Goal: Navigation & Orientation: Find specific page/section

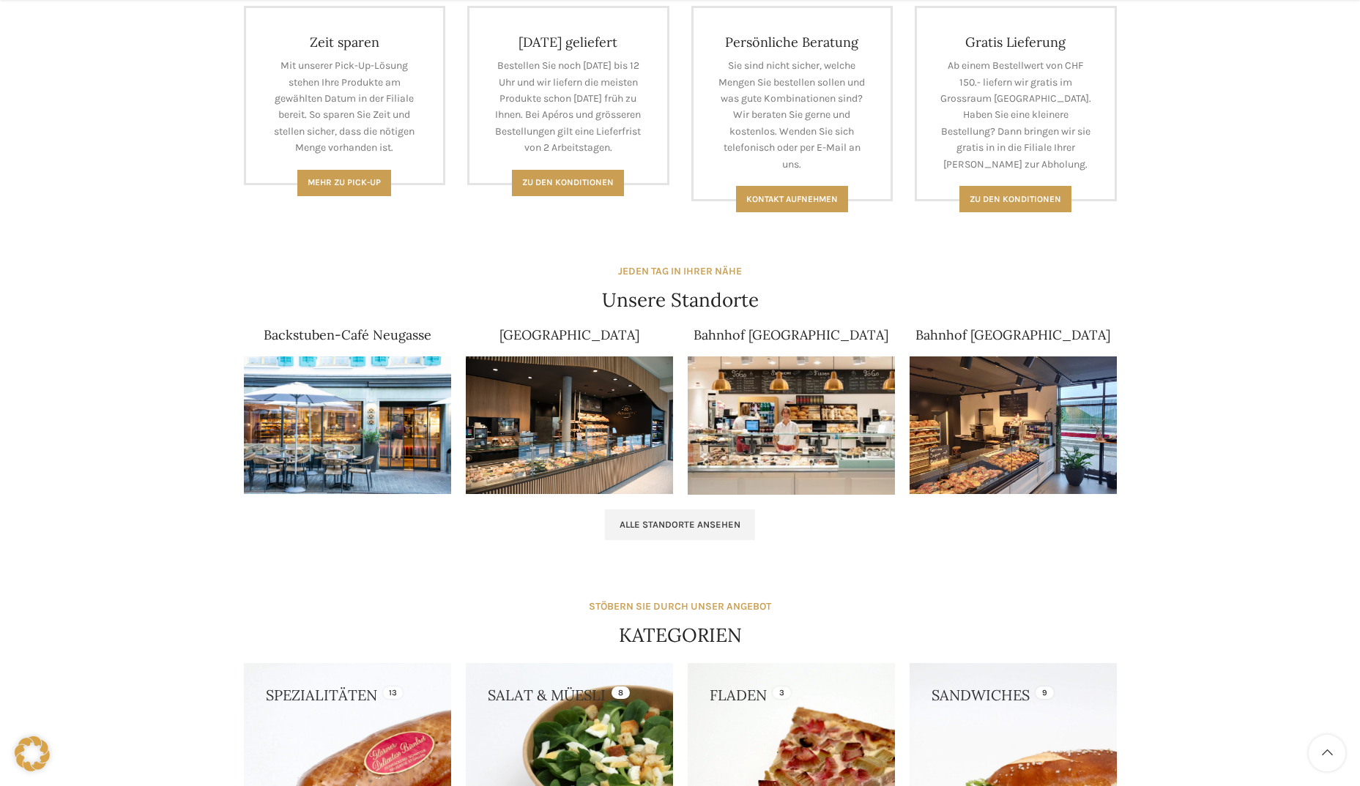
scroll to position [732, 0]
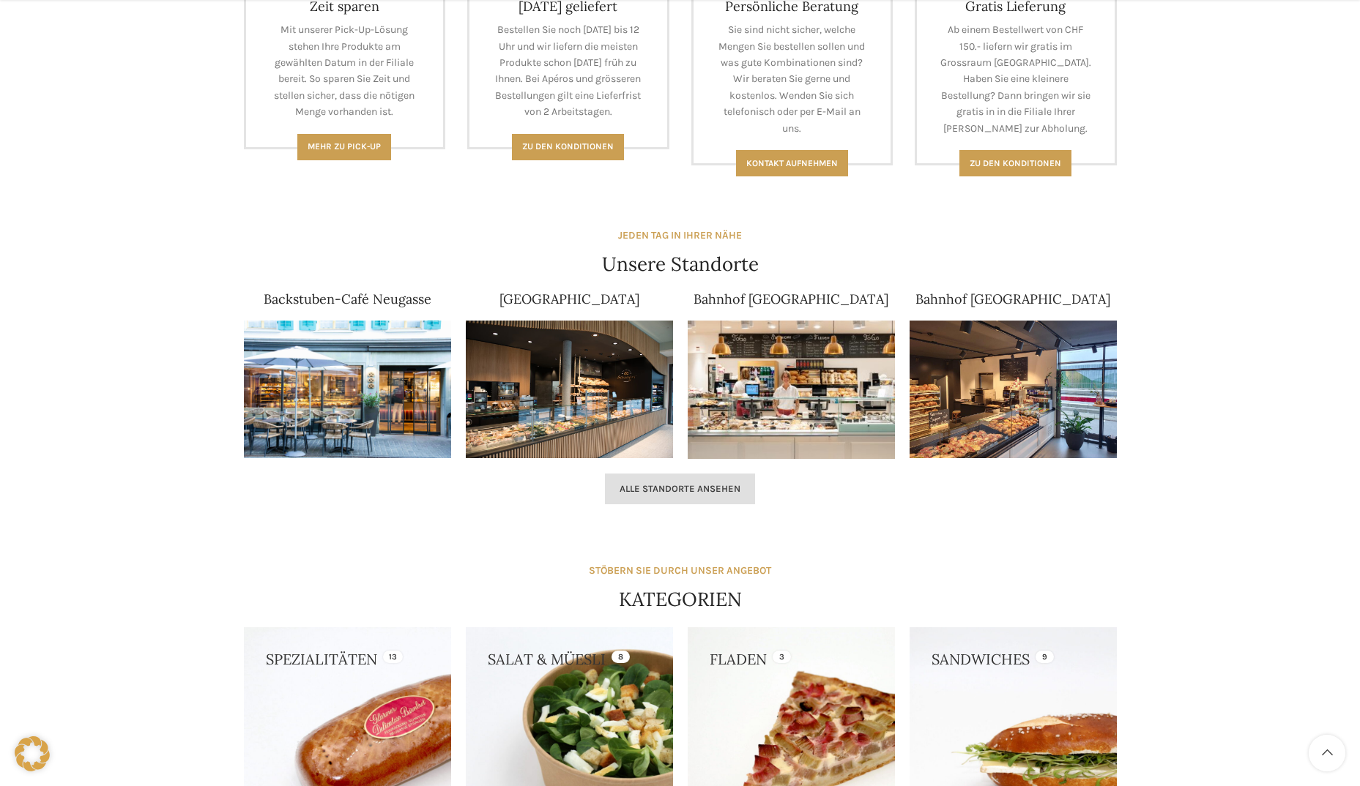
click at [683, 491] on span "Alle Standorte ansehen" at bounding box center [679, 489] width 121 height 12
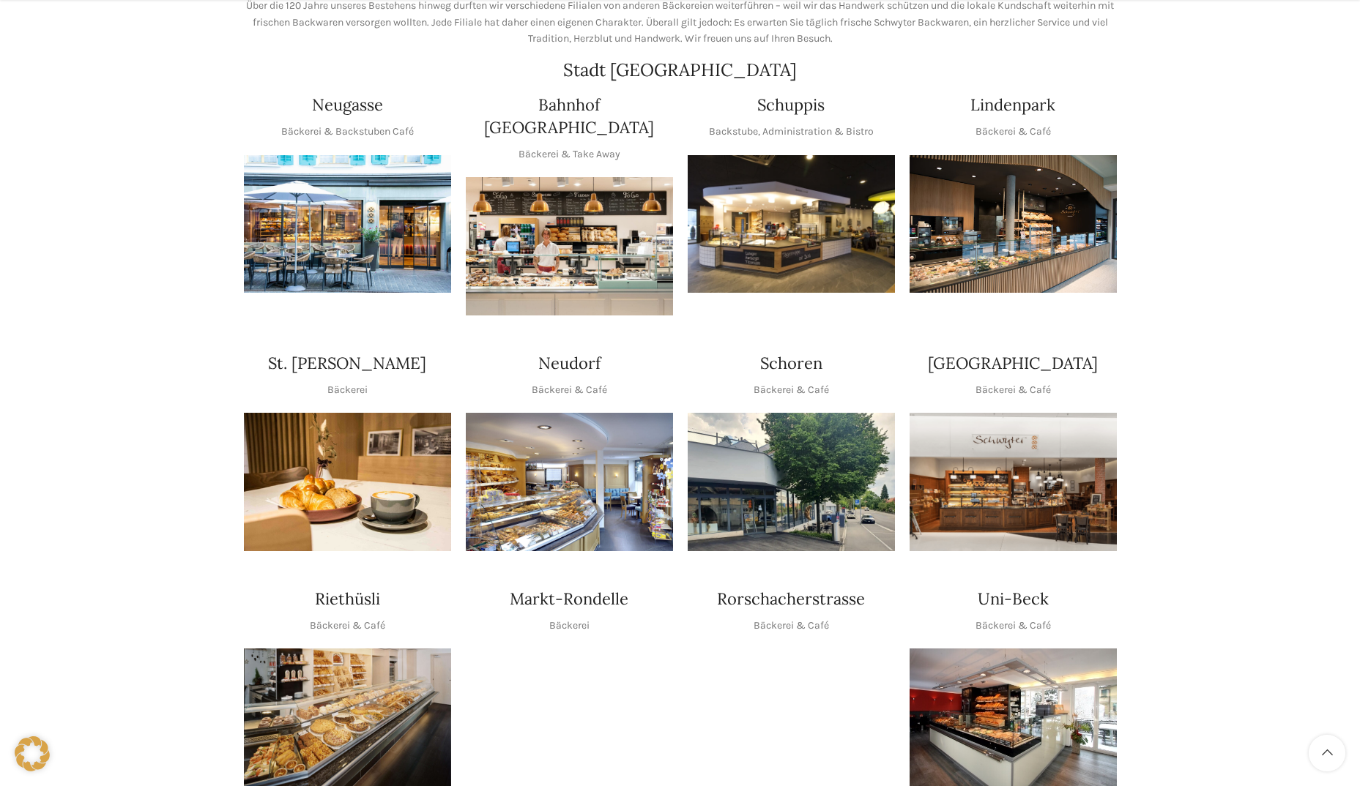
scroll to position [293, 0]
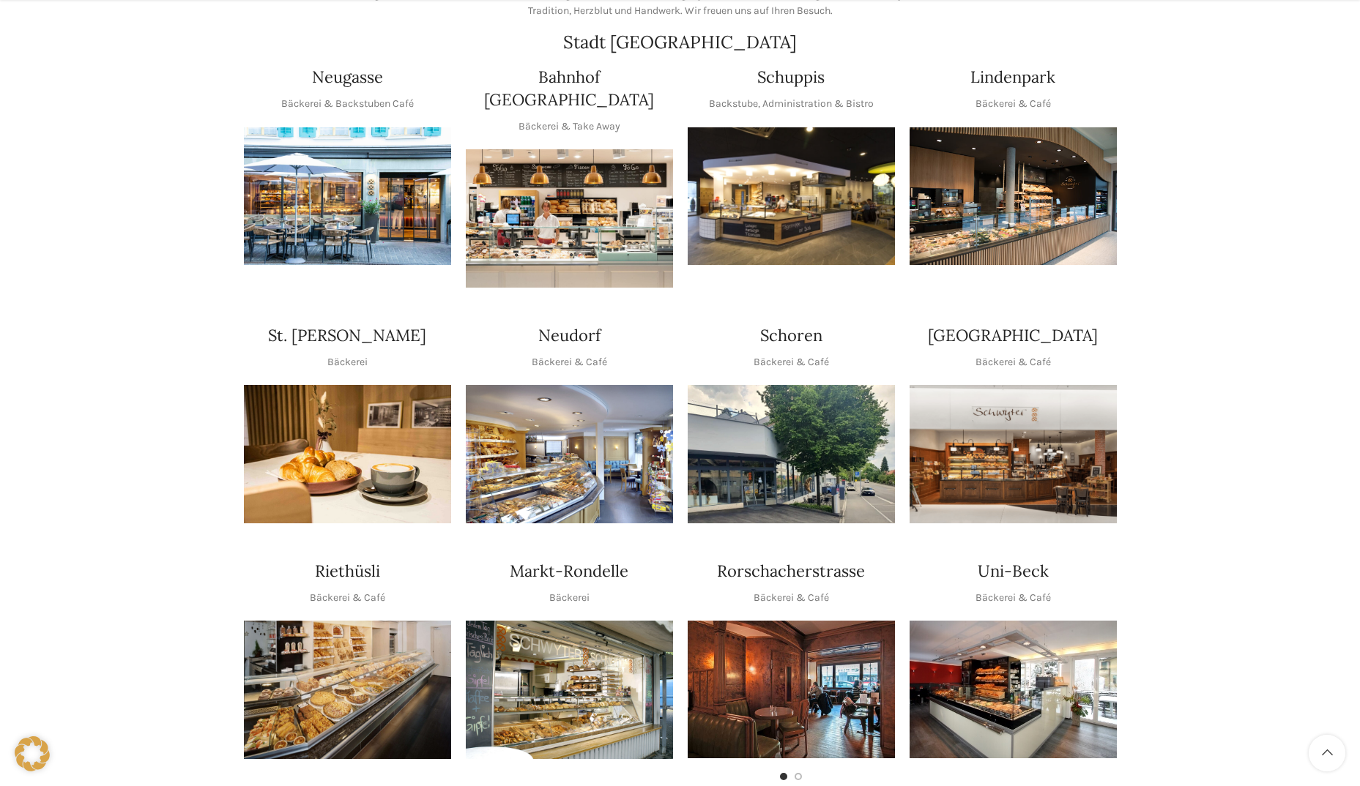
click at [349, 652] on img "1 / 1" at bounding box center [347, 690] width 207 height 138
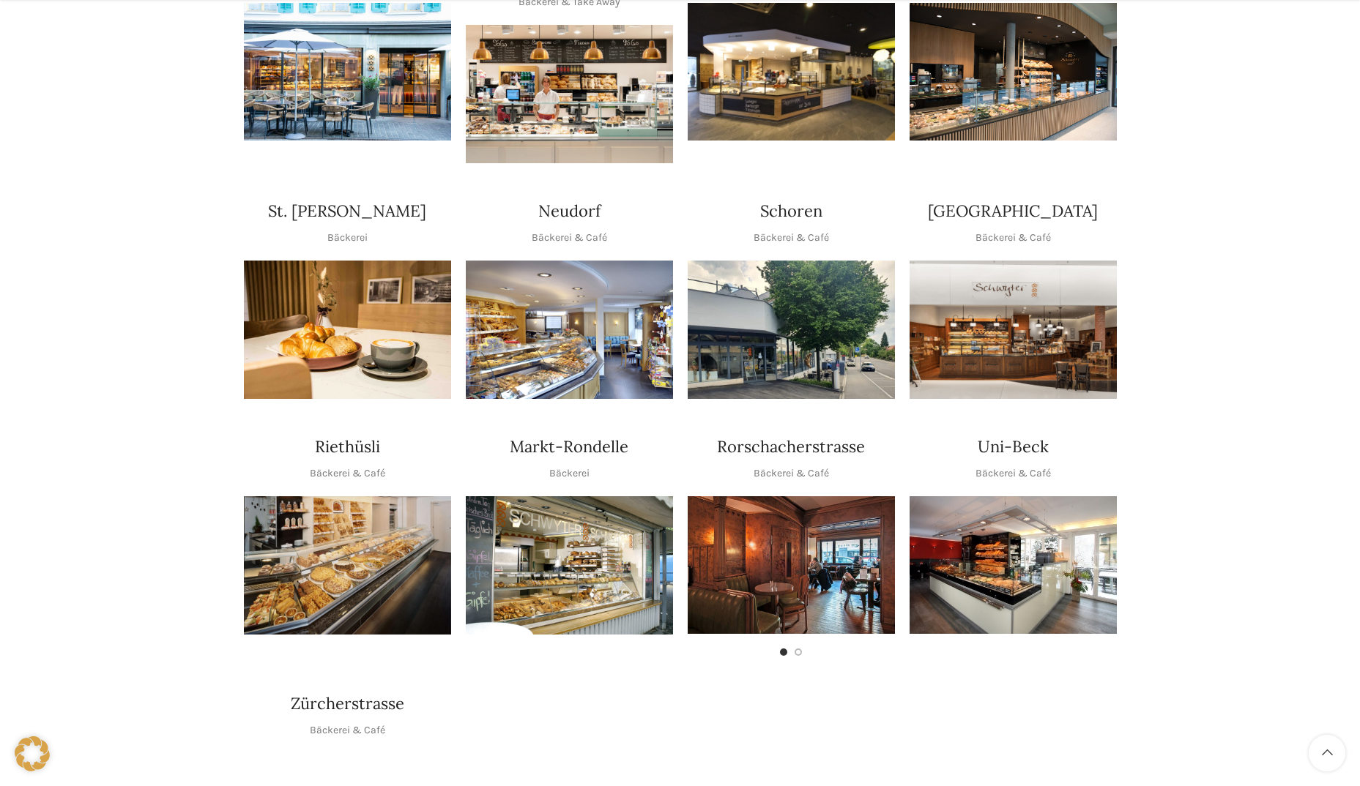
scroll to position [439, 0]
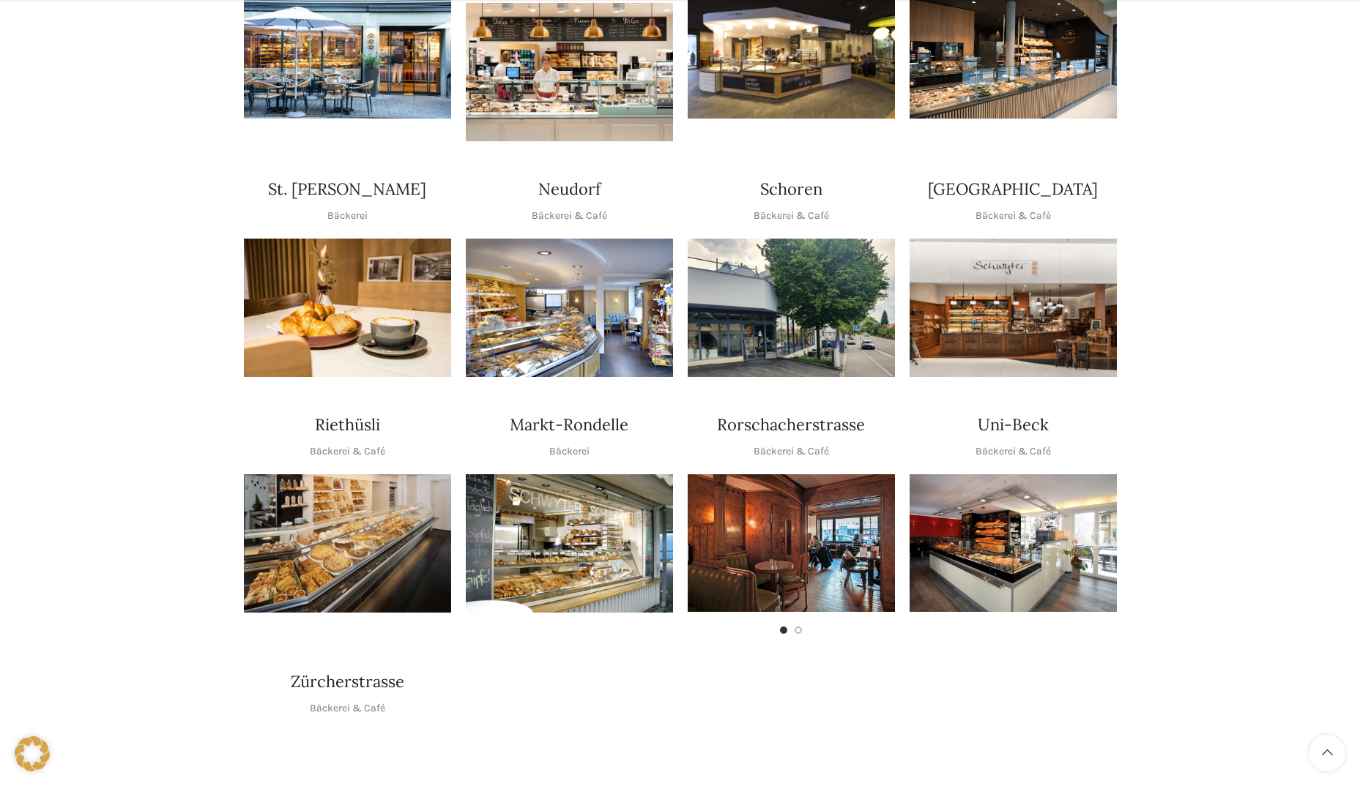
click at [564, 298] on img "1 / 1" at bounding box center [569, 308] width 207 height 138
click at [581, 509] on img "1 / 1" at bounding box center [569, 543] width 207 height 138
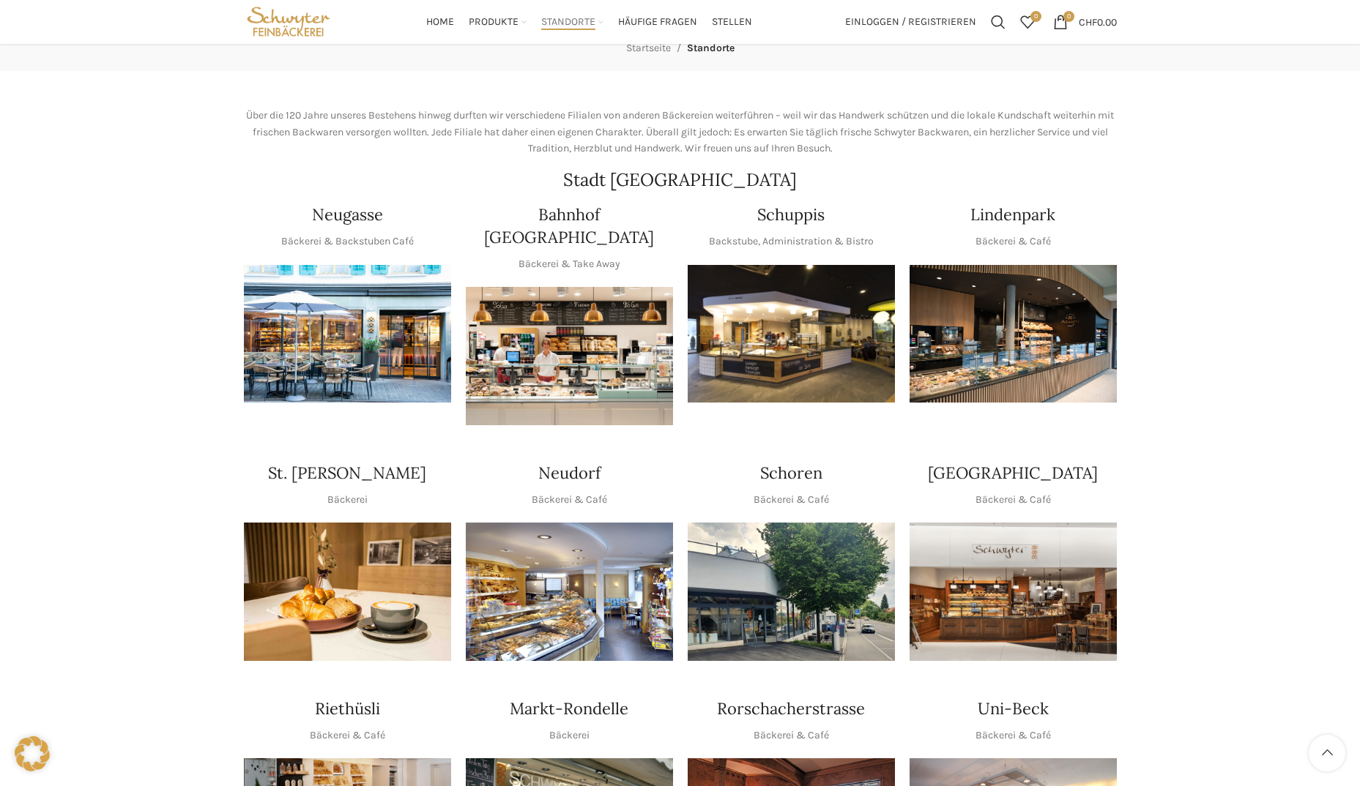
scroll to position [146, 0]
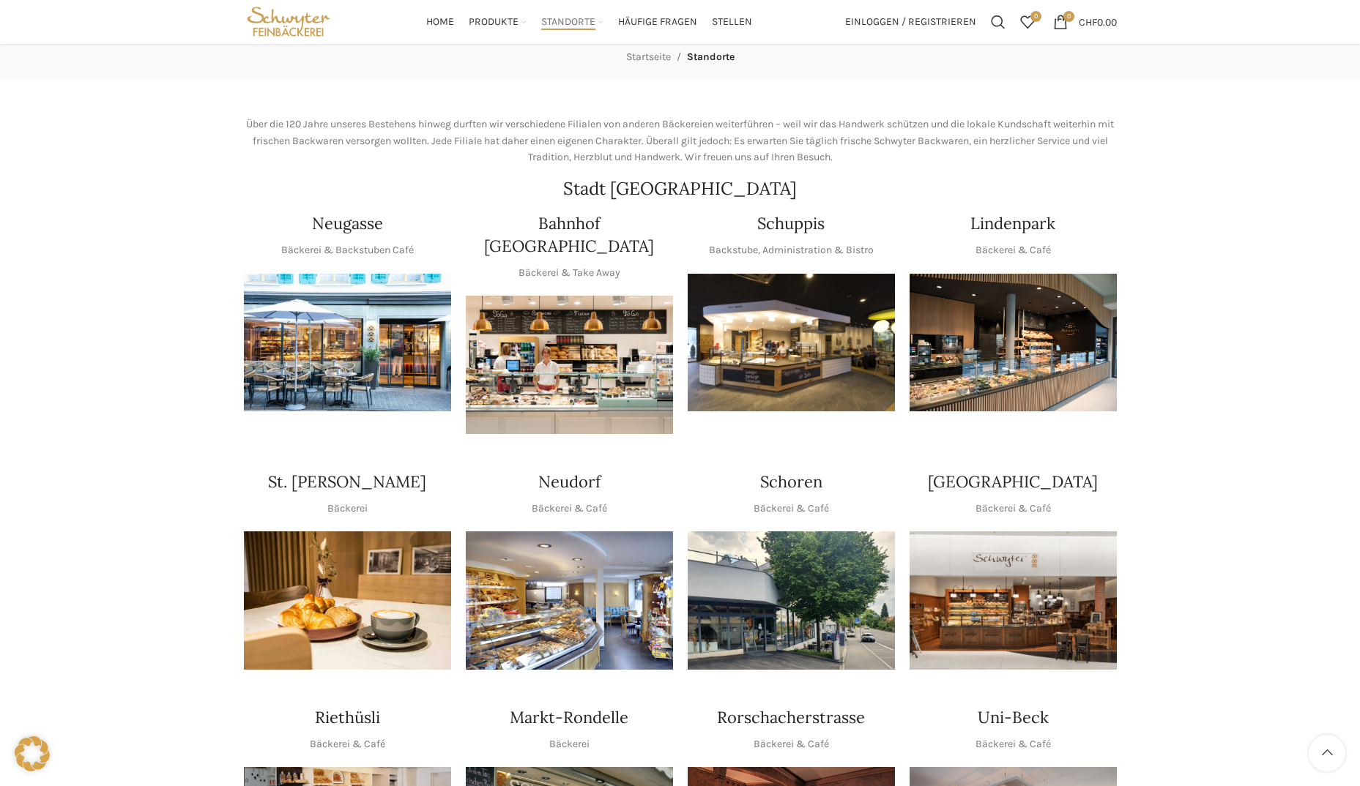
click at [806, 334] on img "1 / 1" at bounding box center [791, 343] width 207 height 138
click at [396, 329] on img "1 / 1" at bounding box center [347, 343] width 207 height 138
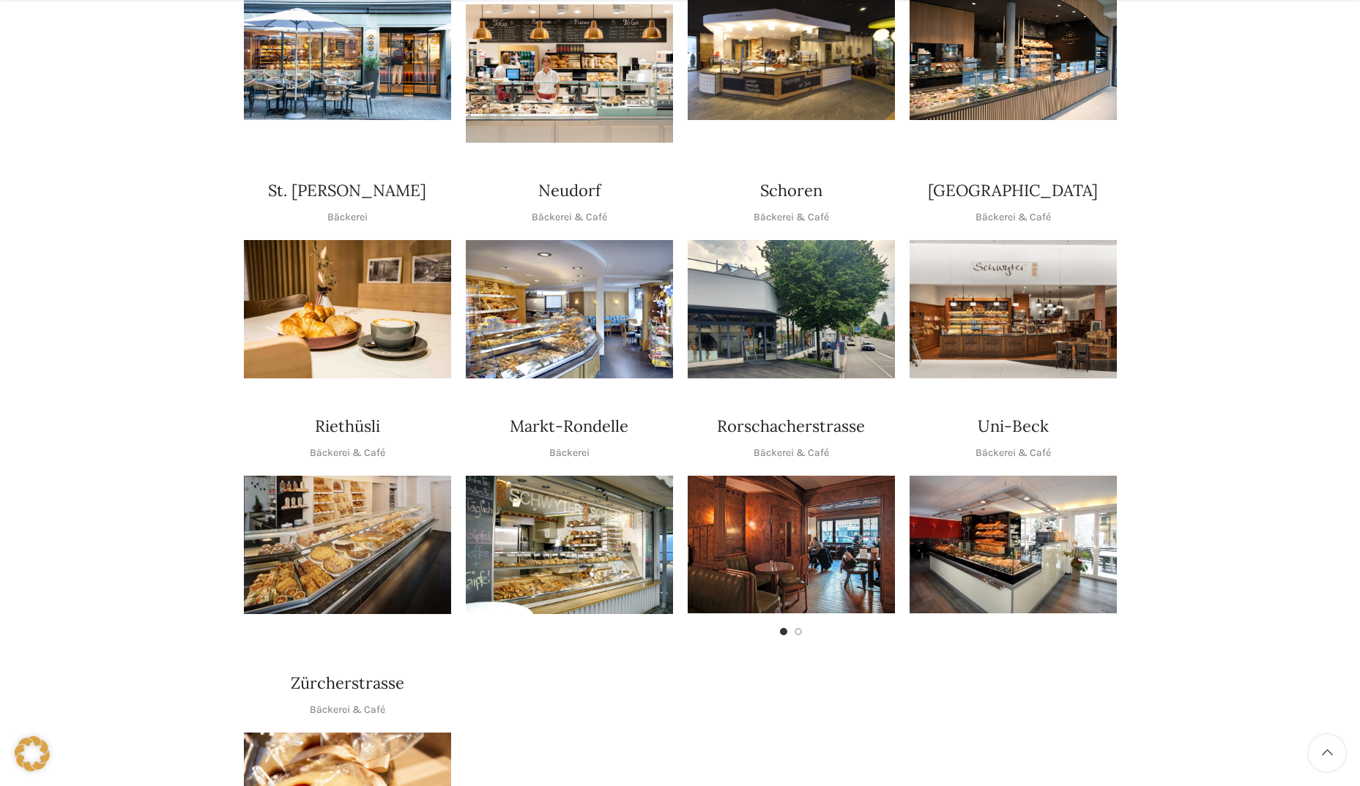
scroll to position [439, 0]
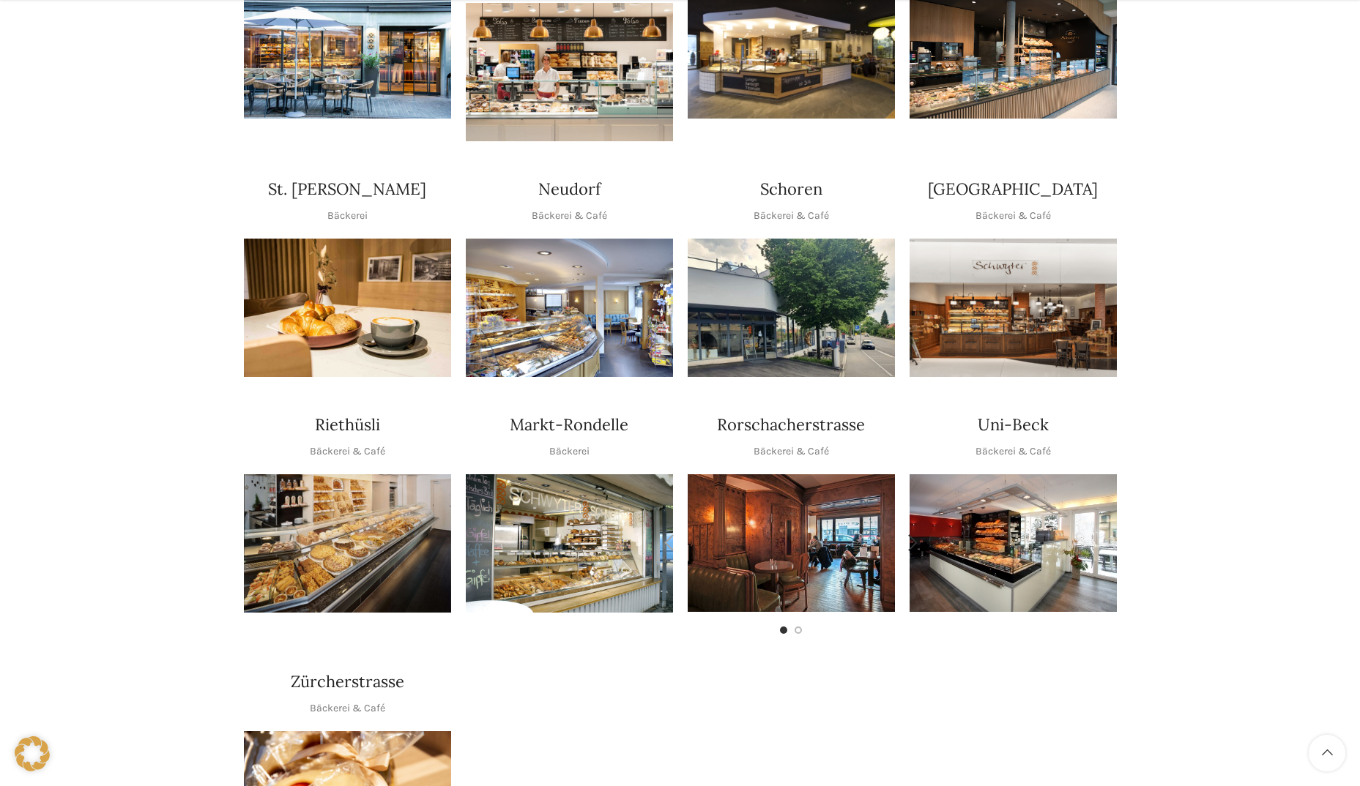
click at [851, 527] on img "1 / 2" at bounding box center [791, 543] width 207 height 138
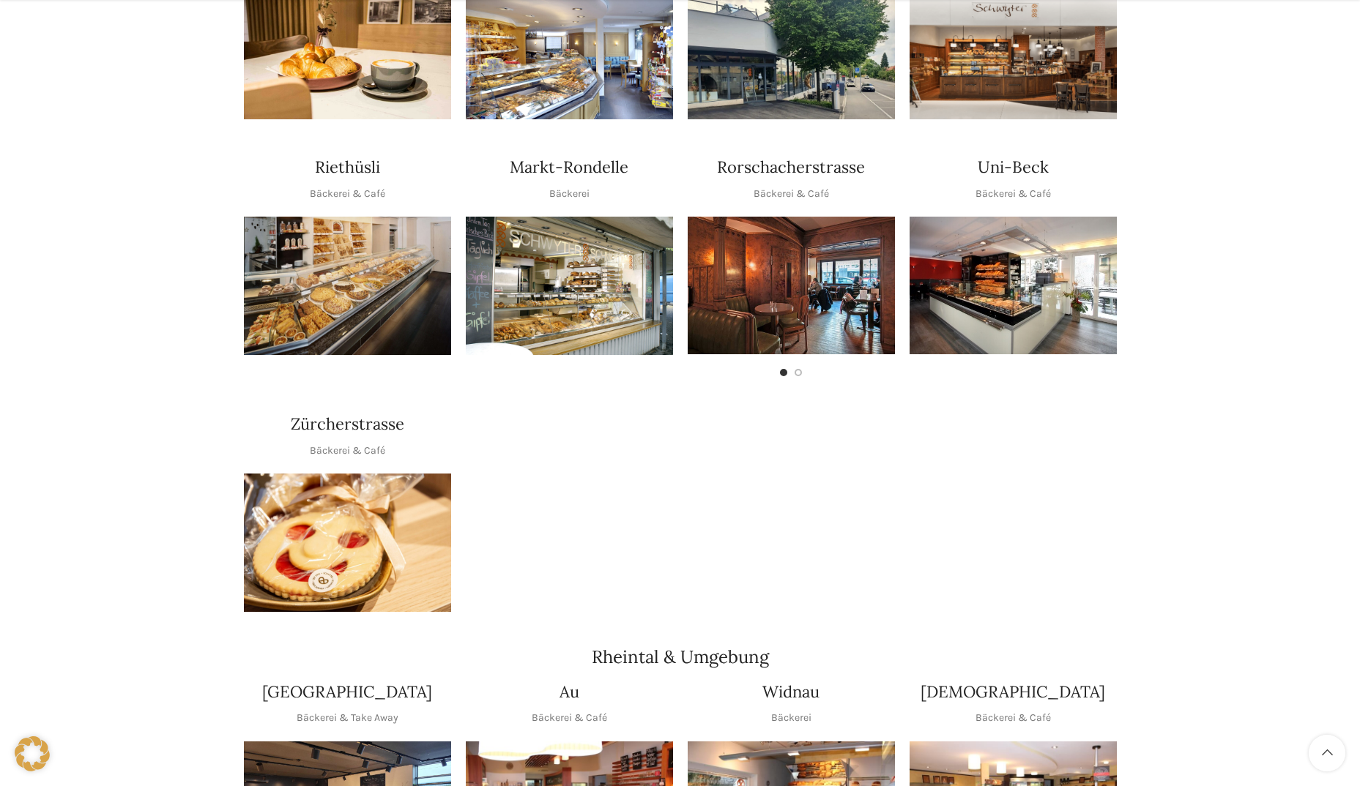
scroll to position [732, 0]
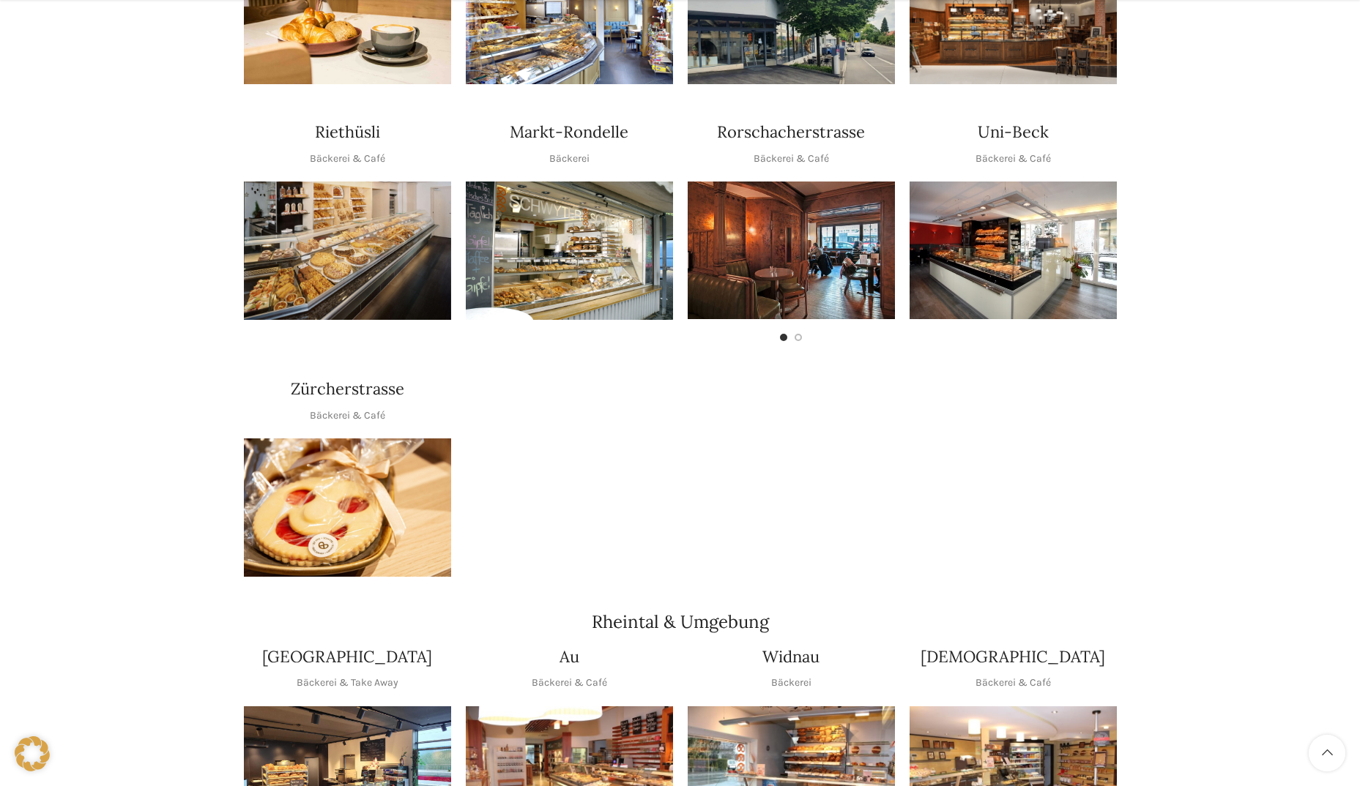
click at [349, 238] on img "1 / 1" at bounding box center [347, 251] width 207 height 138
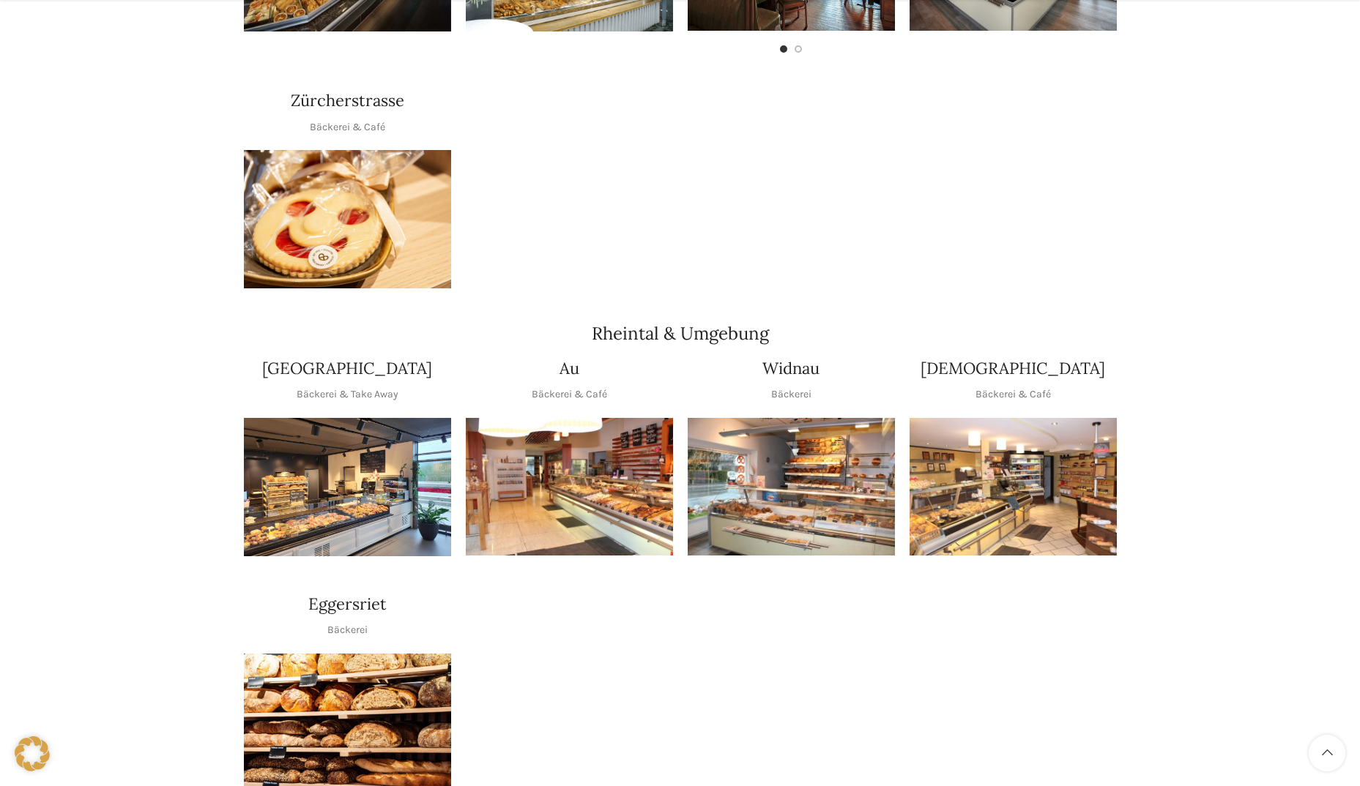
scroll to position [1025, 0]
